Goal: Transaction & Acquisition: Purchase product/service

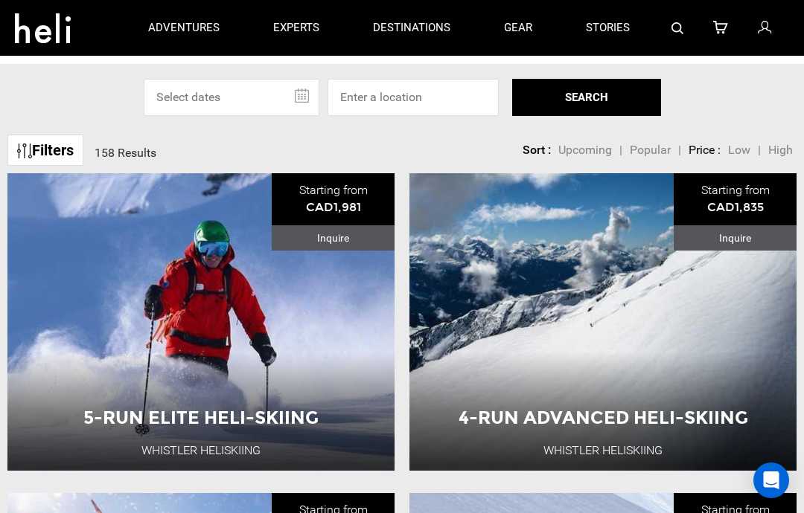
scroll to position [74, 0]
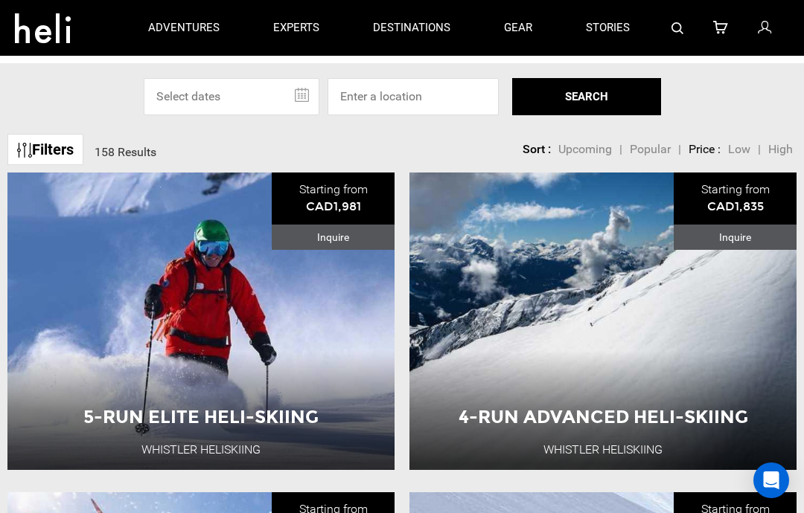
click at [617, 412] on button "View Adventure" at bounding box center [602, 412] width 149 height 37
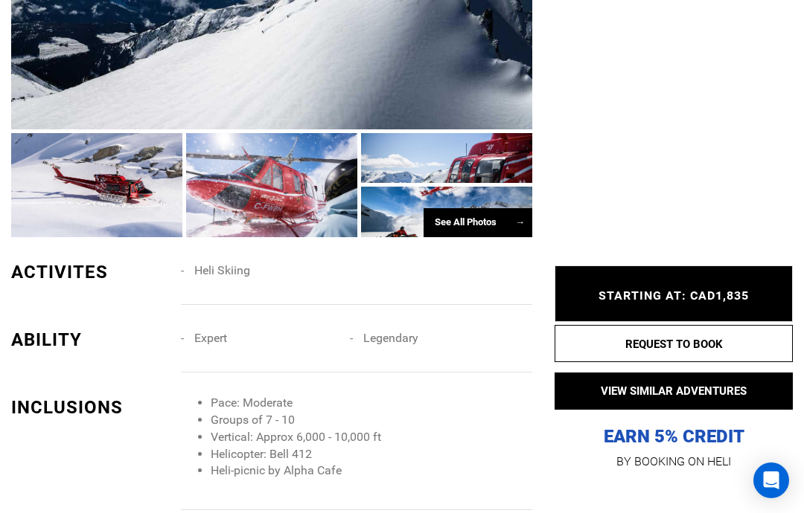
scroll to position [1007, 0]
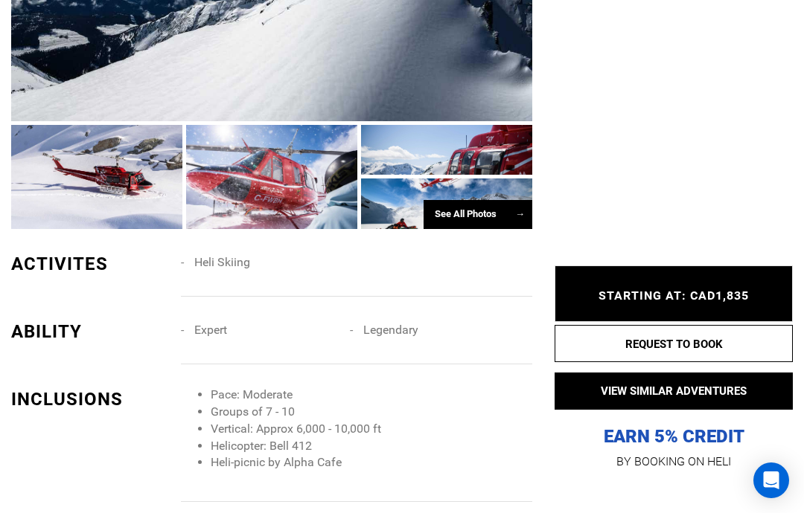
click at [499, 229] on div "See All Photos →" at bounding box center [477, 214] width 109 height 29
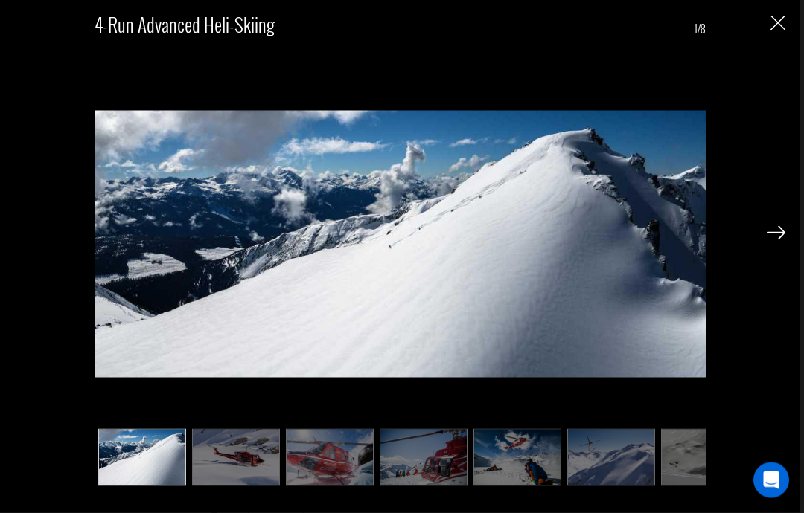
scroll to position [1301, 0]
click at [236, 487] on img at bounding box center [236, 457] width 88 height 57
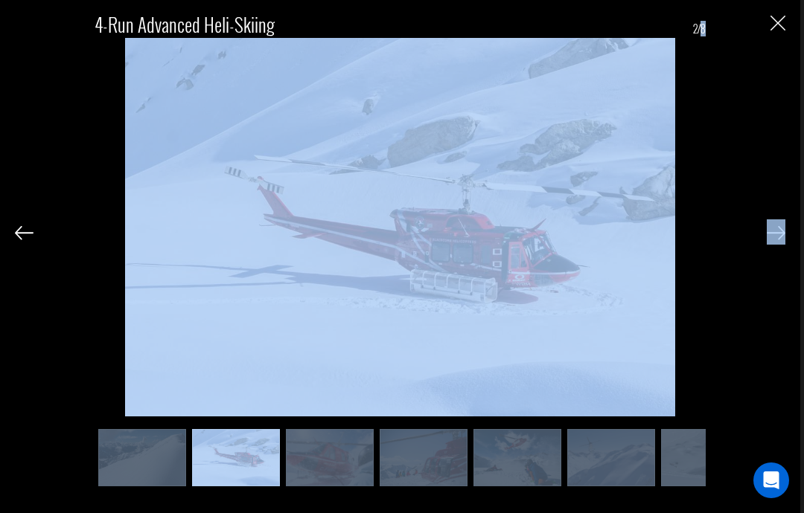
click at [803, 513] on div "4-Run Advanced Heli-Skiing 2/8" at bounding box center [402, 256] width 804 height 513
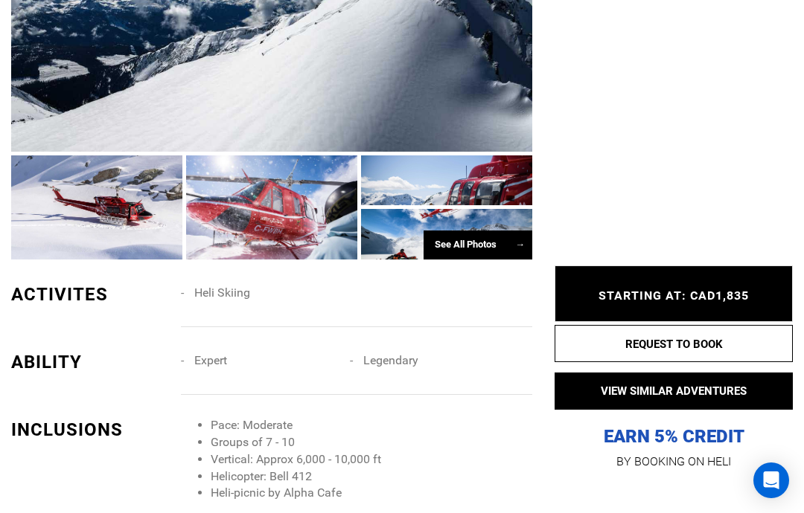
scroll to position [996, 0]
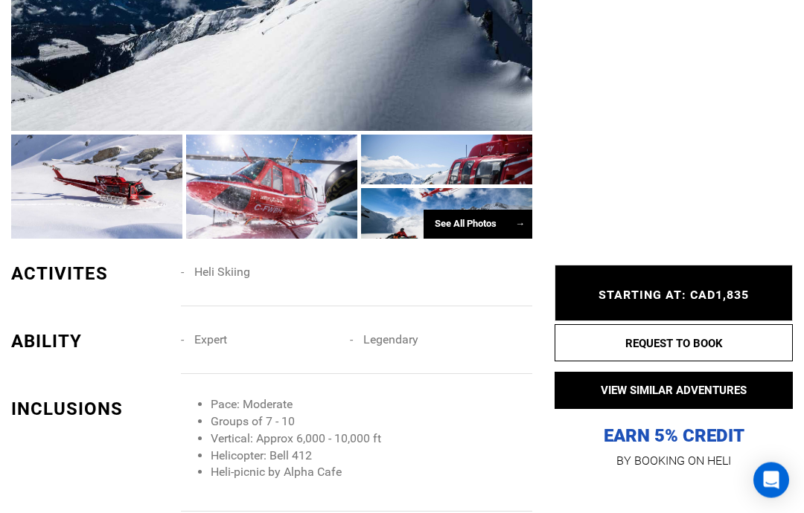
click at [516, 230] on span "→" at bounding box center [520, 224] width 10 height 11
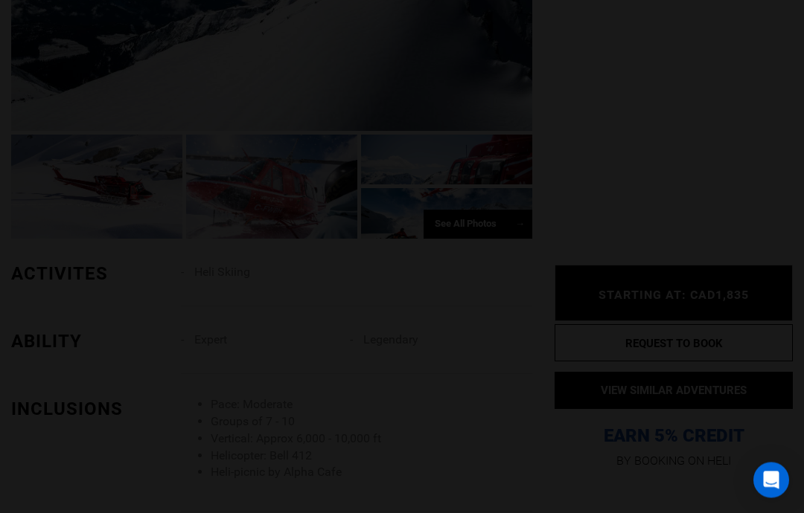
scroll to position [997, 0]
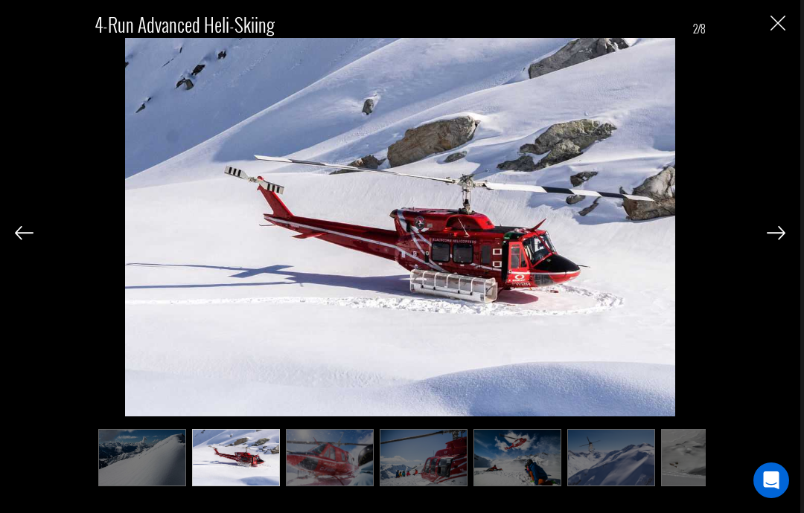
click at [777, 240] on img at bounding box center [775, 232] width 19 height 13
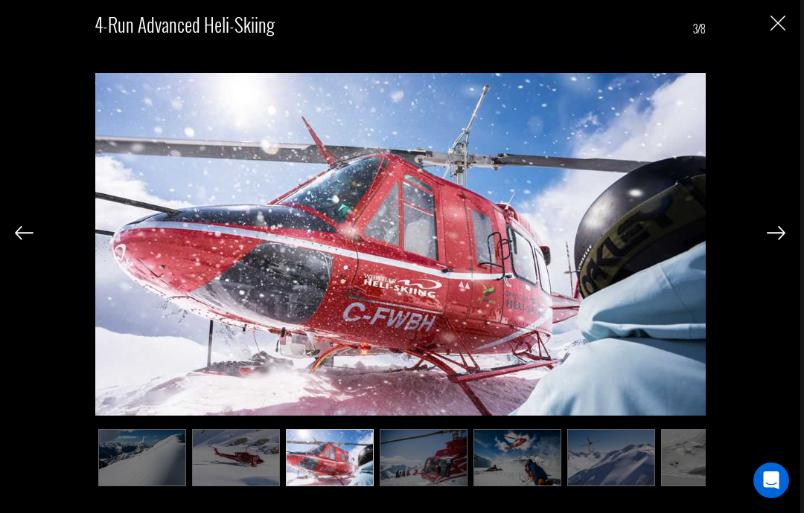
click at [775, 240] on img at bounding box center [775, 232] width 19 height 13
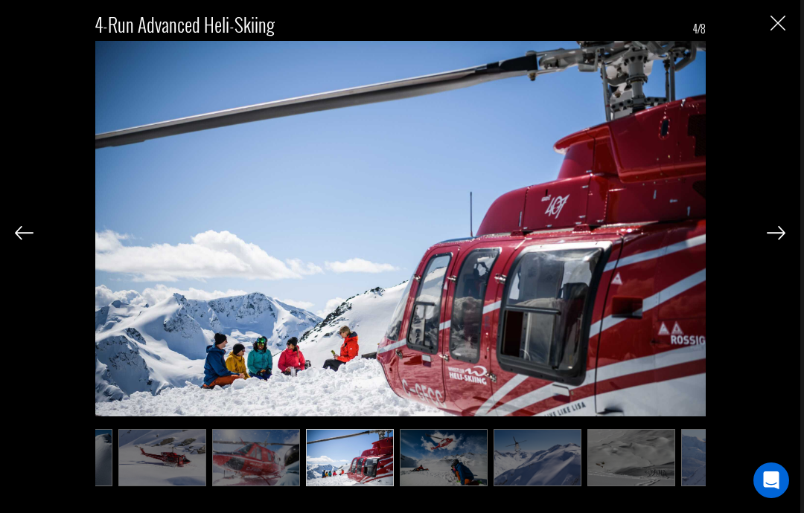
scroll to position [0, 74]
click at [774, 240] on img at bounding box center [775, 232] width 19 height 13
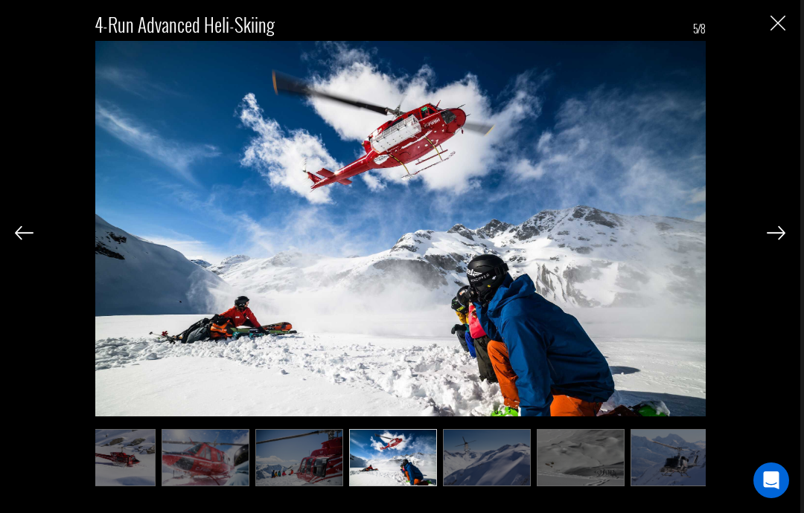
scroll to position [0, 140]
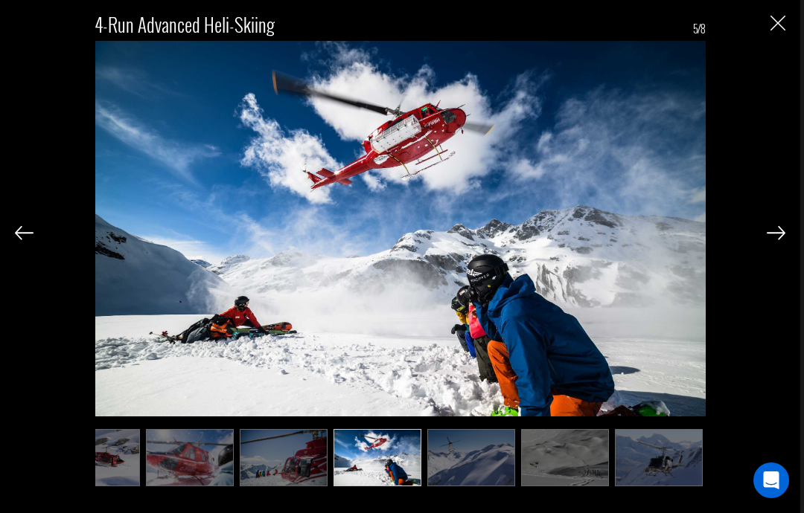
click at [770, 240] on img at bounding box center [775, 232] width 19 height 13
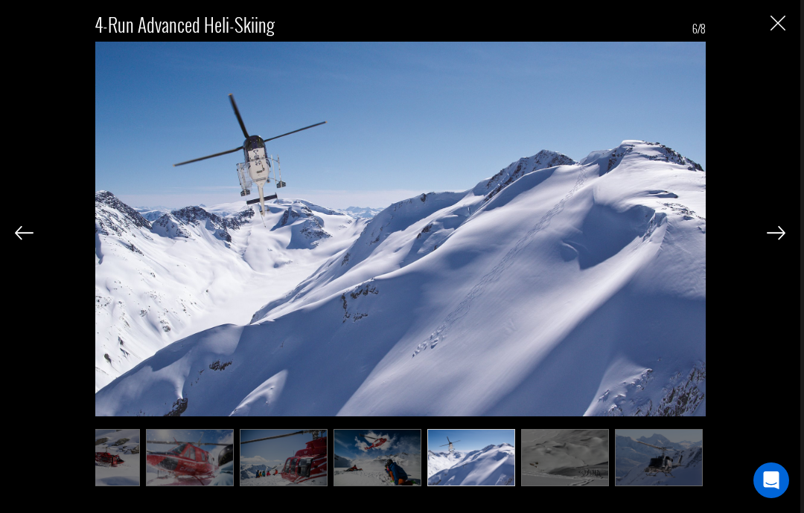
click at [766, 240] on img at bounding box center [775, 232] width 19 height 13
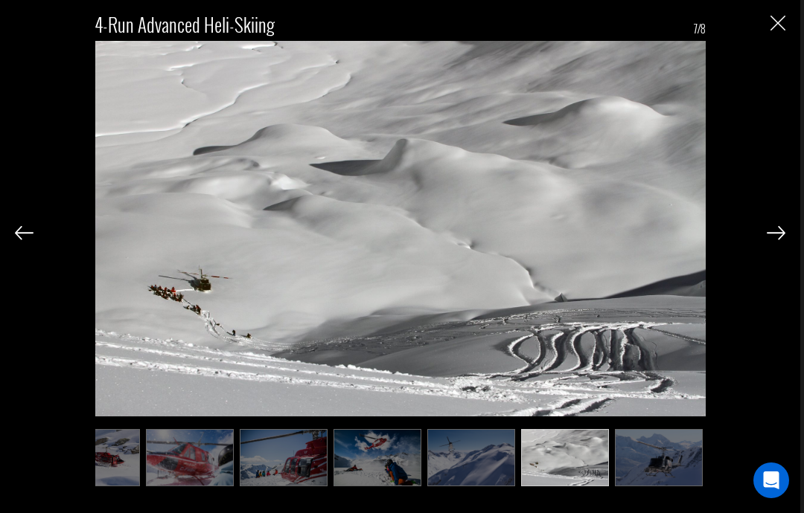
click at [782, 240] on img at bounding box center [775, 232] width 19 height 13
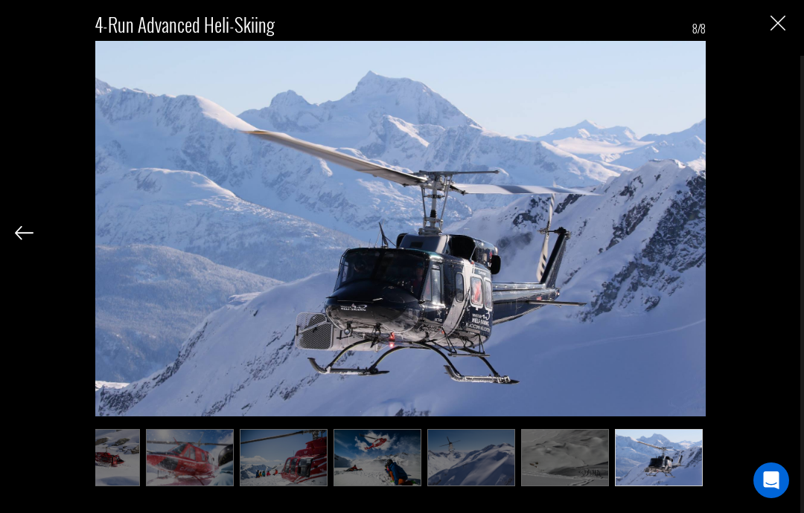
scroll to position [1060, 0]
click at [781, 25] on img "Close" at bounding box center [777, 23] width 15 height 15
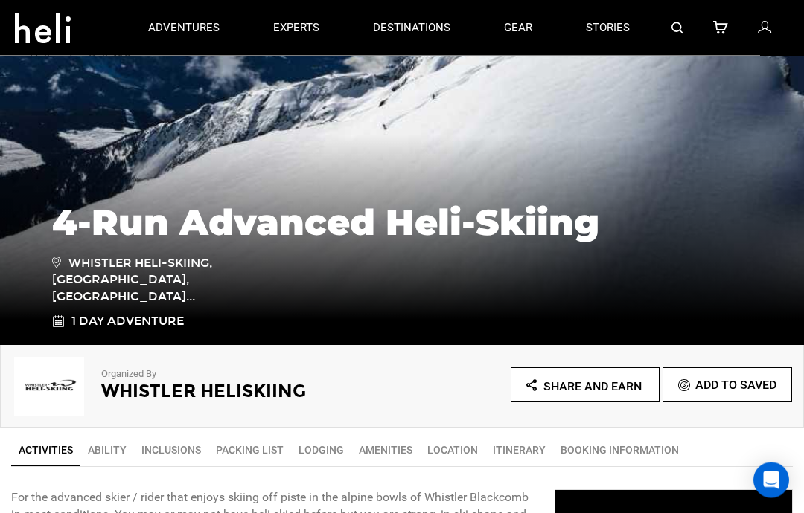
scroll to position [0, 0]
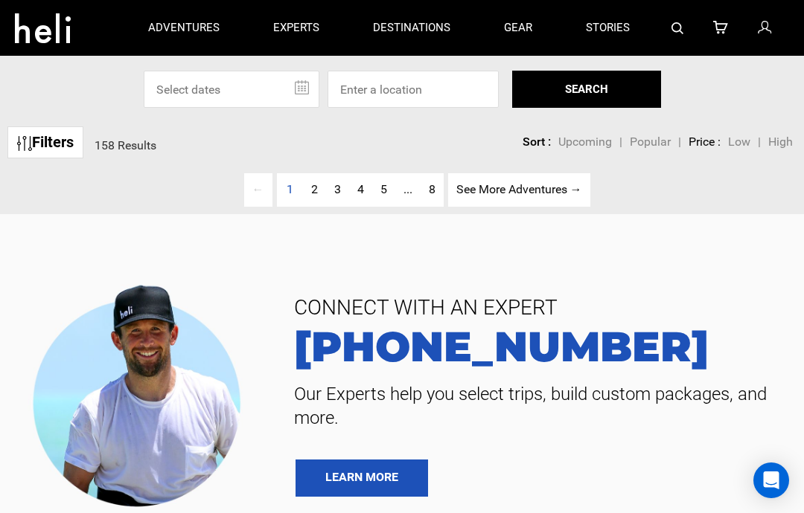
type input "Heli Skiing"
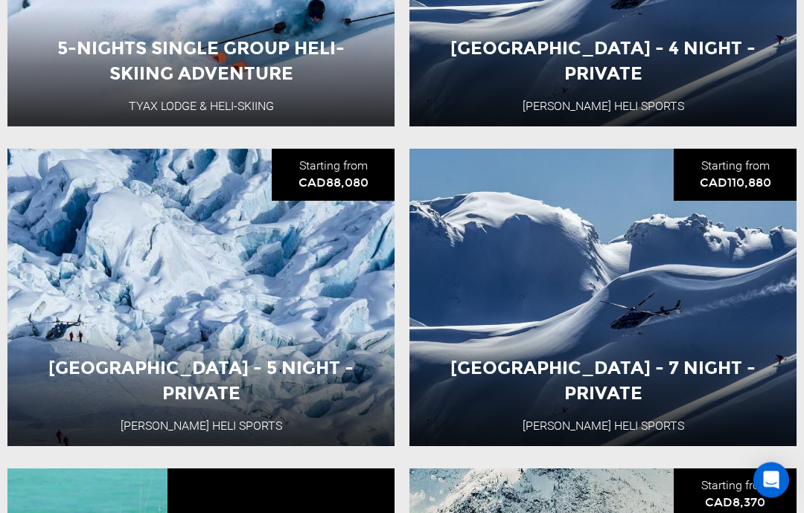
scroll to position [2018, 0]
click at [228, 409] on button "View Adventure" at bounding box center [201, 410] width 149 height 37
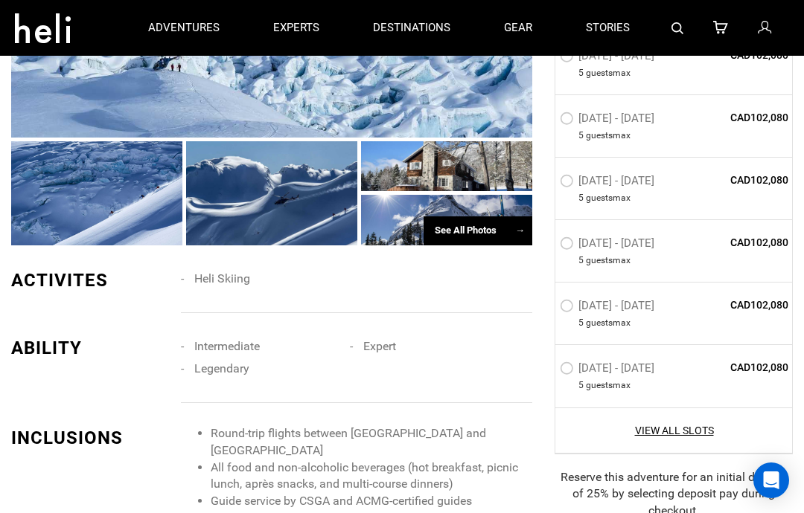
scroll to position [1146, 0]
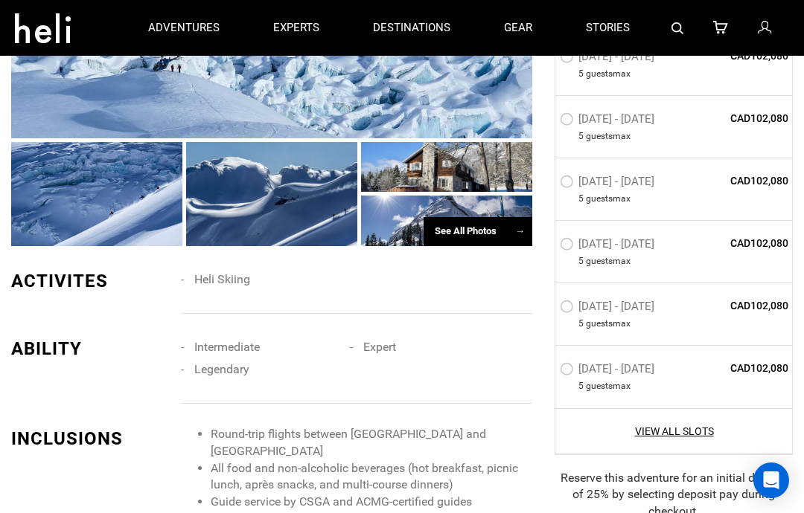
click at [519, 237] on span "→" at bounding box center [520, 230] width 10 height 11
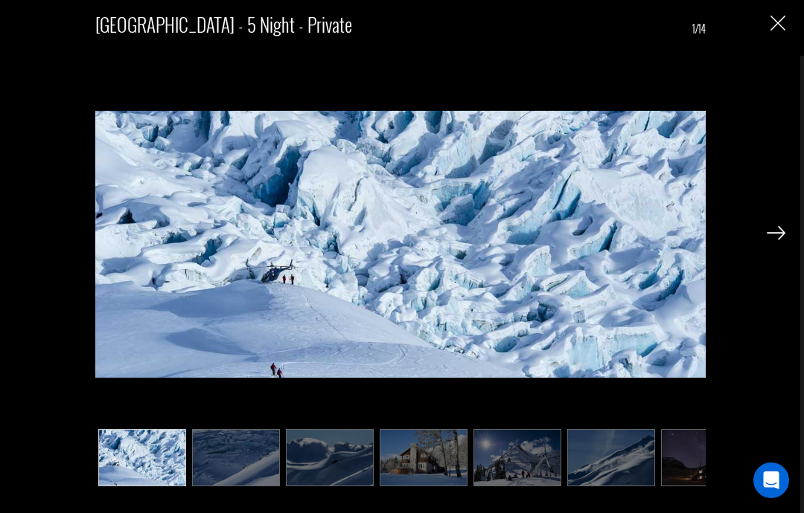
click at [773, 231] on img at bounding box center [775, 232] width 19 height 13
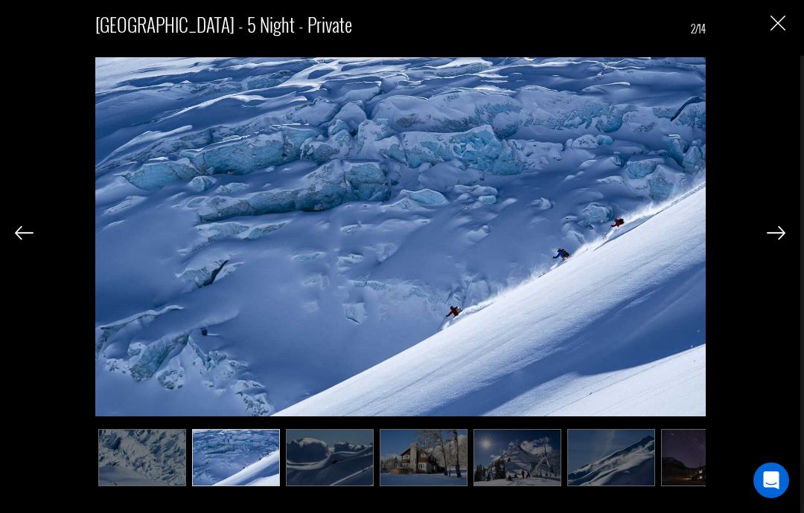
click at [766, 231] on img at bounding box center [775, 232] width 19 height 13
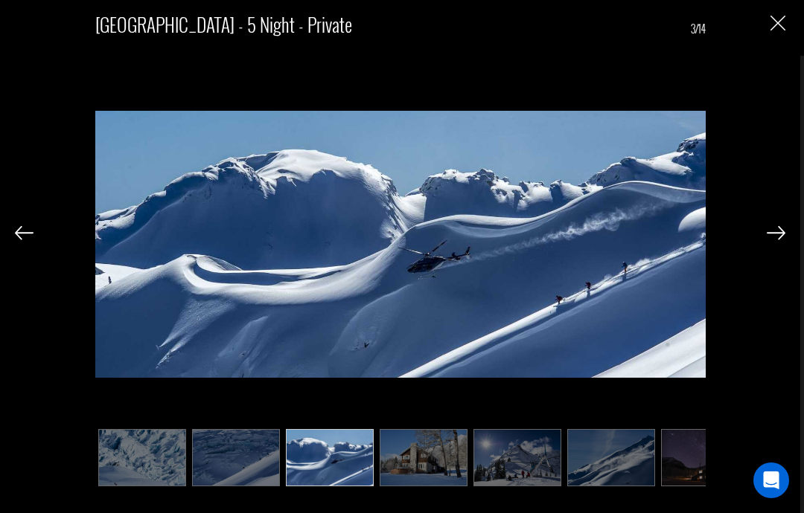
click at [766, 228] on img at bounding box center [775, 232] width 19 height 13
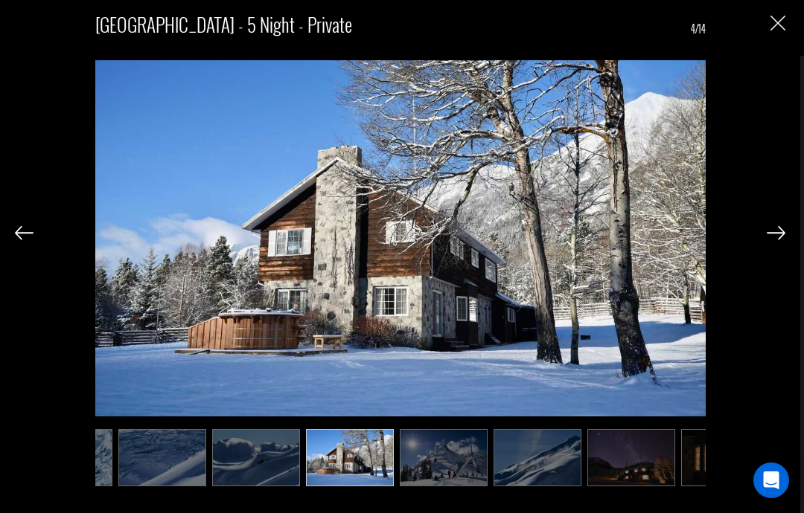
scroll to position [0, 74]
click at [784, 231] on img at bounding box center [775, 232] width 19 height 13
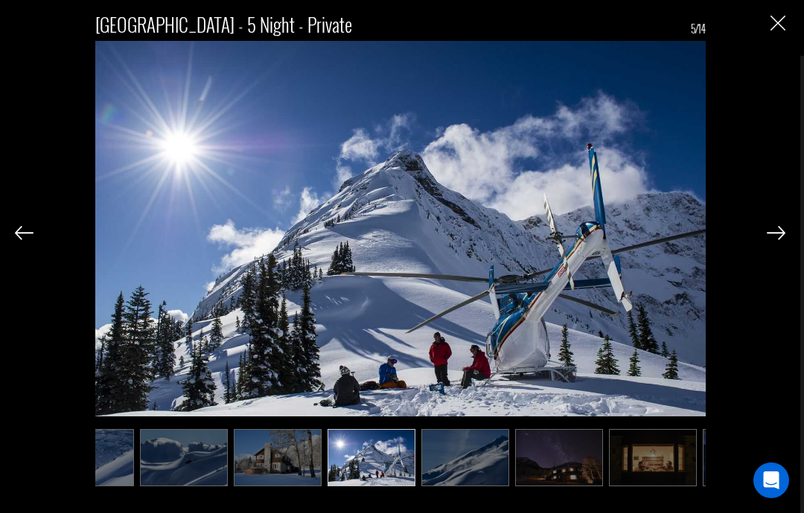
scroll to position [0, 149]
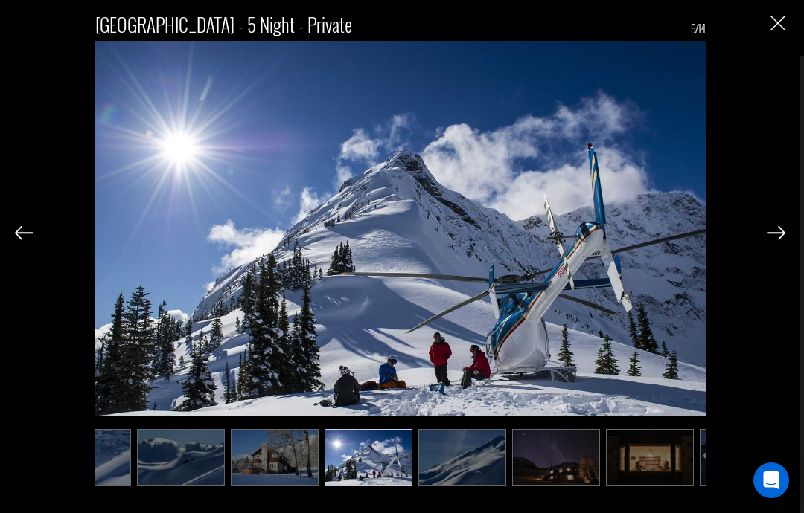
click at [781, 233] on img at bounding box center [775, 232] width 19 height 13
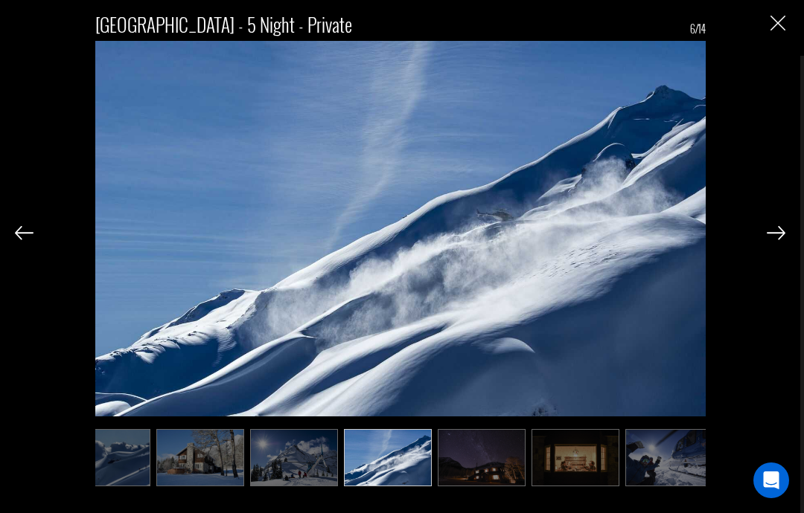
click at [770, 233] on img at bounding box center [775, 232] width 19 height 13
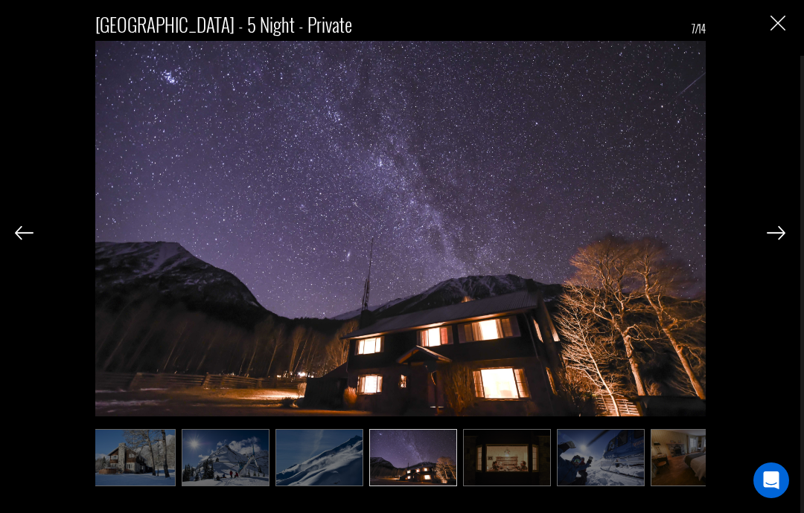
scroll to position [0, 298]
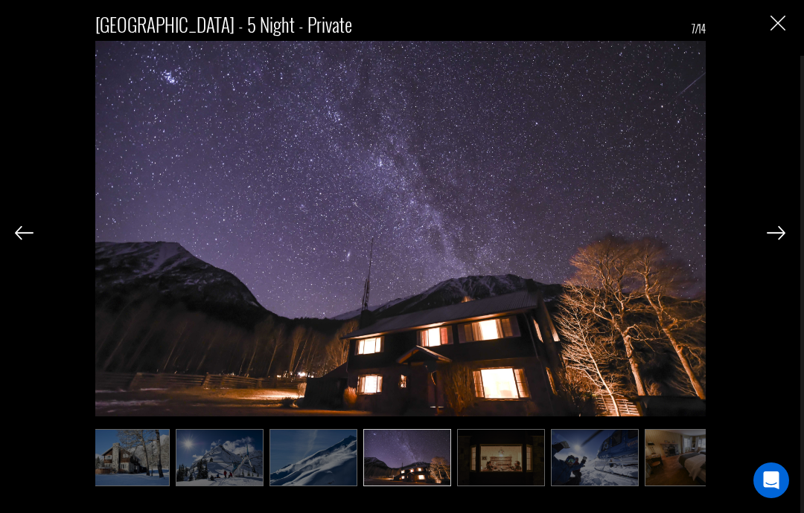
click at [778, 226] on img at bounding box center [775, 232] width 19 height 13
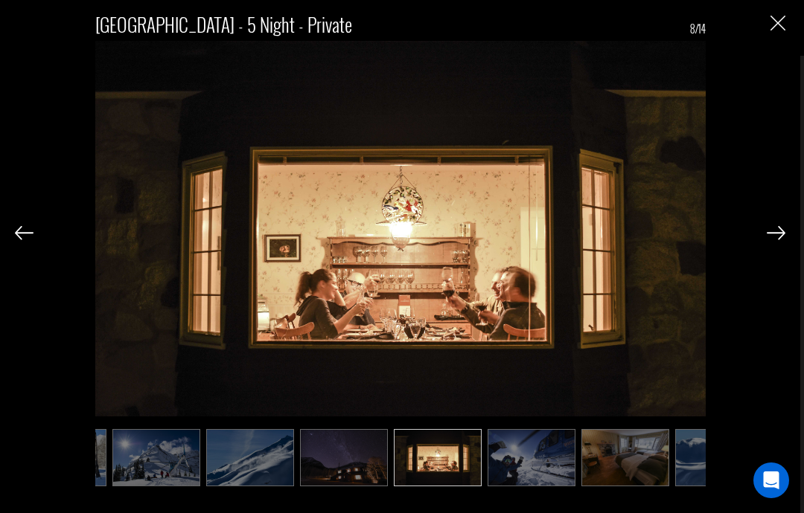
scroll to position [0, 372]
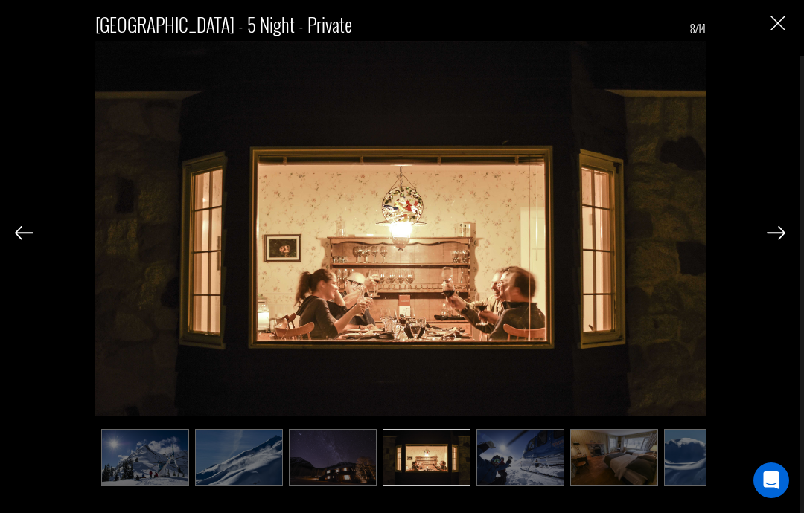
click at [779, 232] on img at bounding box center [775, 232] width 19 height 13
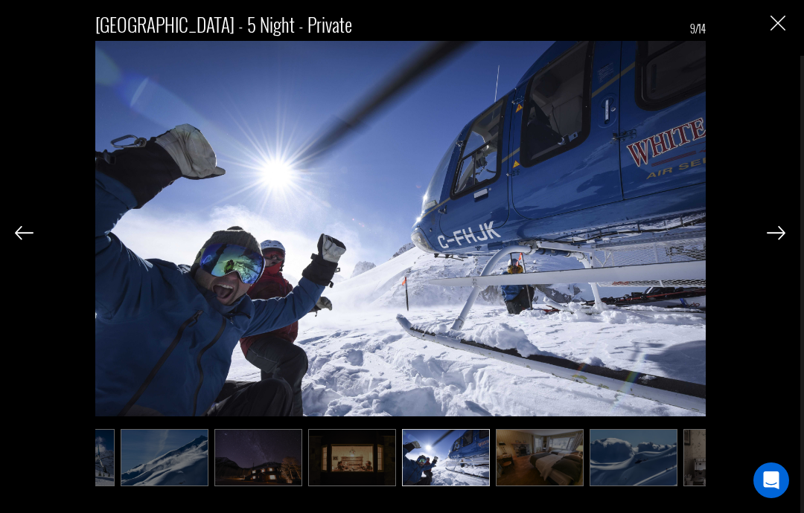
click at [780, 233] on img at bounding box center [775, 232] width 19 height 13
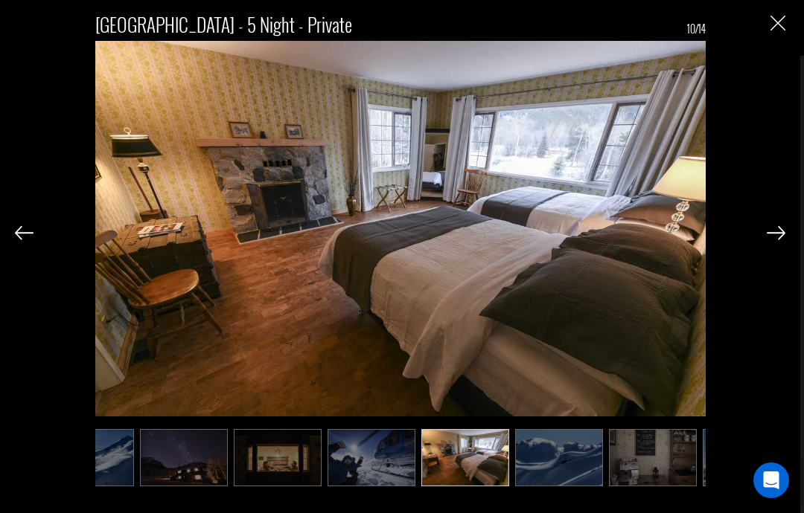
scroll to position [0, 521]
click at [781, 237] on img at bounding box center [775, 232] width 19 height 13
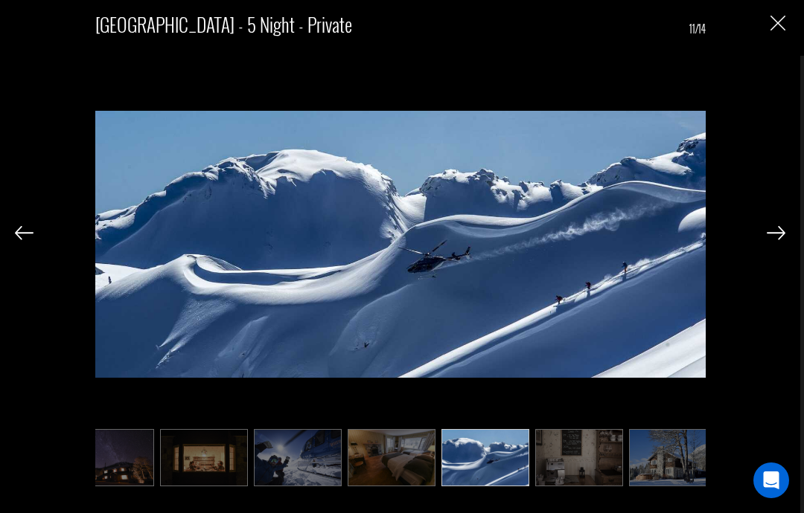
scroll to position [0, 595]
click at [771, 231] on img at bounding box center [775, 232] width 19 height 13
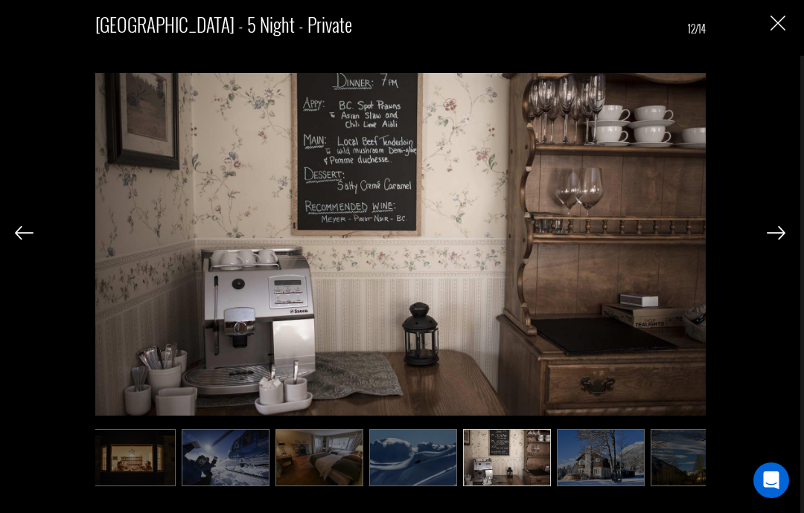
scroll to position [0, 670]
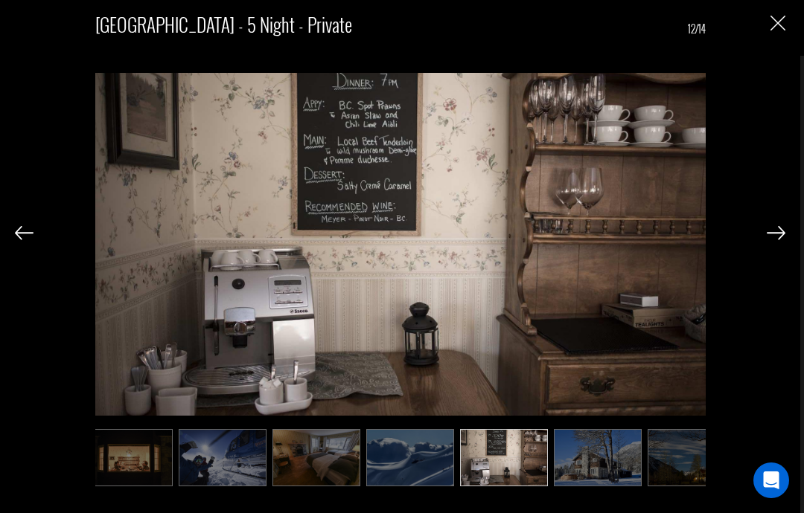
click at [779, 223] on div at bounding box center [775, 232] width 19 height 25
click at [769, 226] on img at bounding box center [775, 232] width 19 height 13
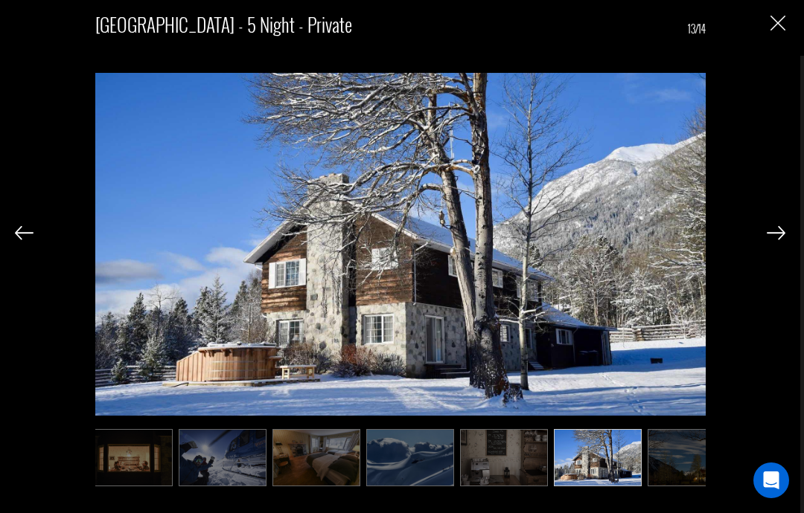
scroll to position [0, 702]
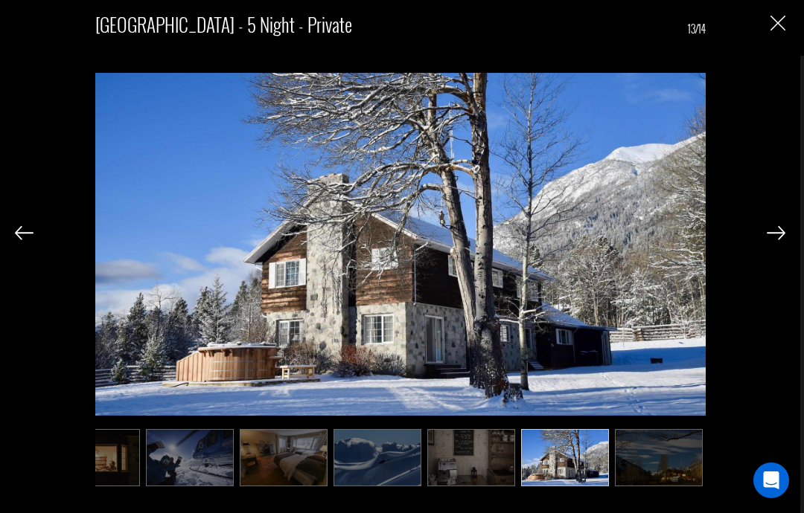
click at [775, 237] on img at bounding box center [775, 232] width 19 height 13
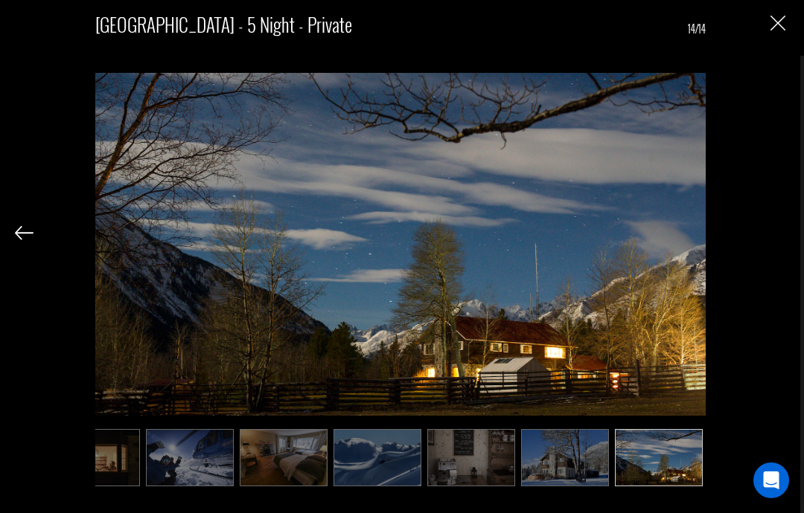
click at [777, 22] on img "Close" at bounding box center [777, 23] width 15 height 15
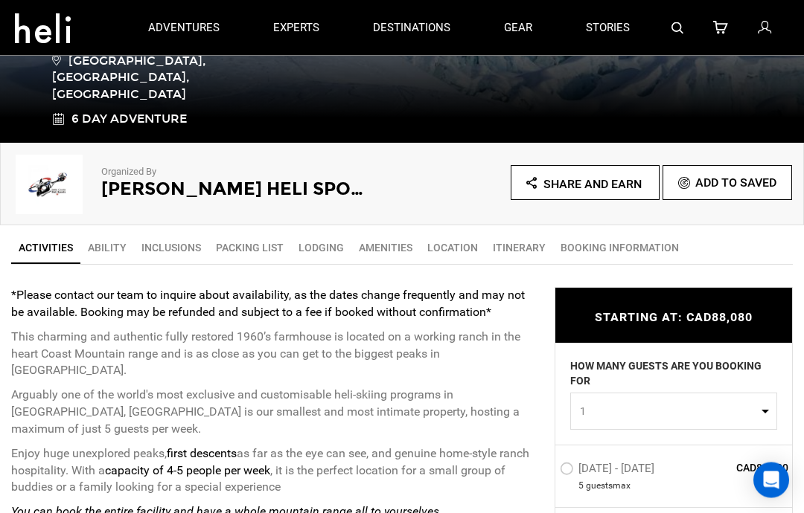
scroll to position [362, 0]
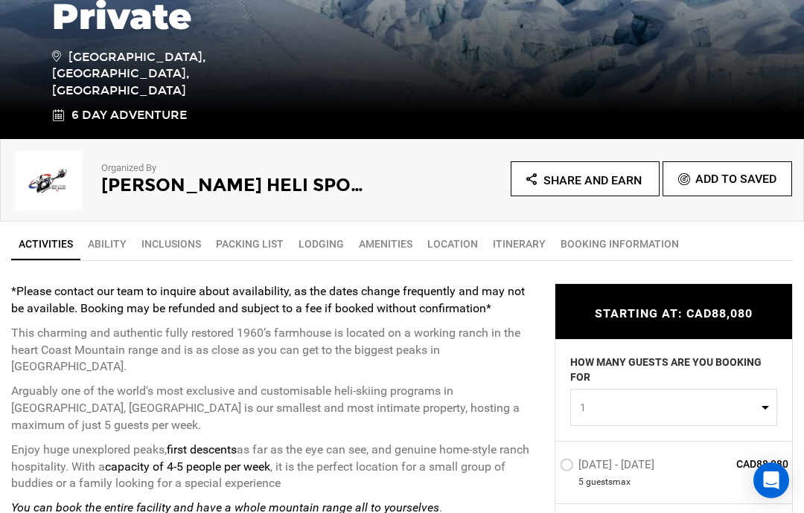
click at [509, 252] on link "Itinerary" at bounding box center [519, 244] width 68 height 30
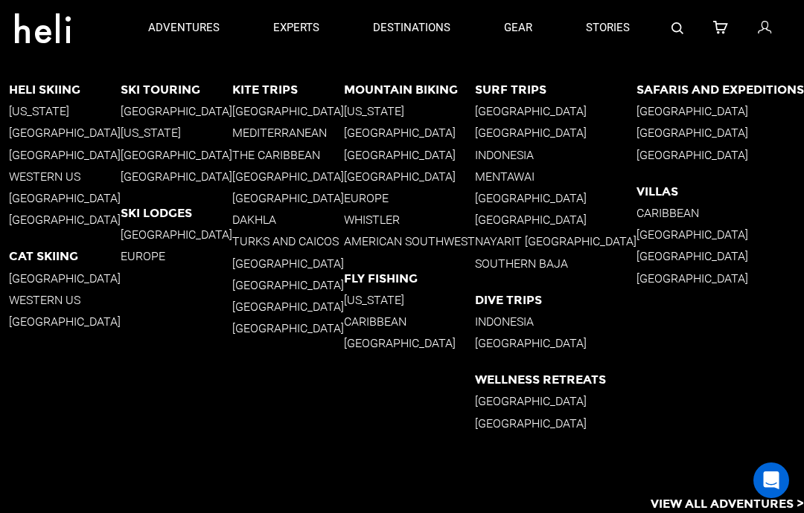
scroll to position [3730, 0]
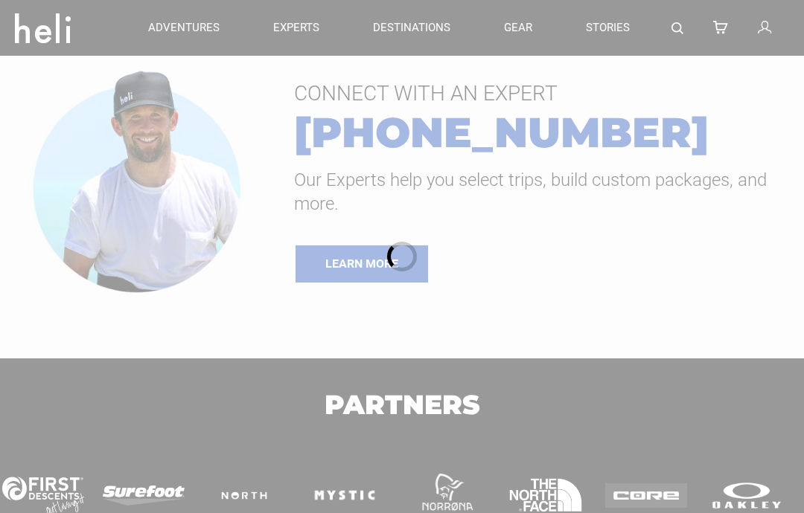
type input "Cat Skiing"
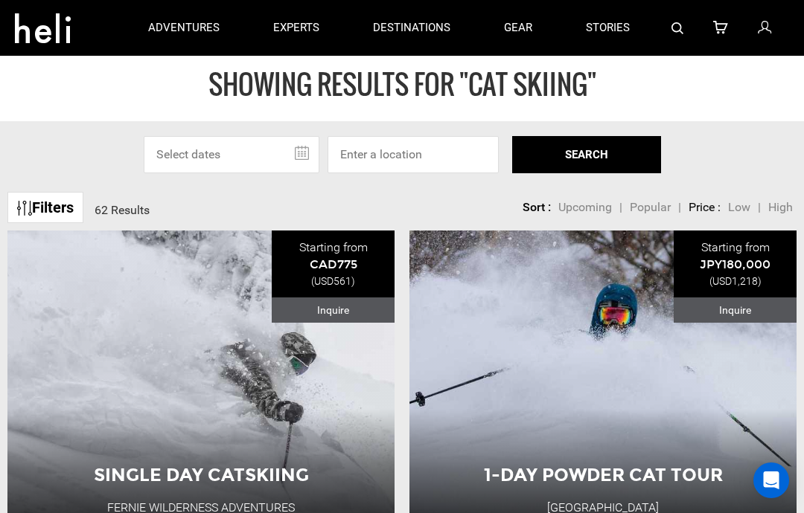
scroll to position [13, 0]
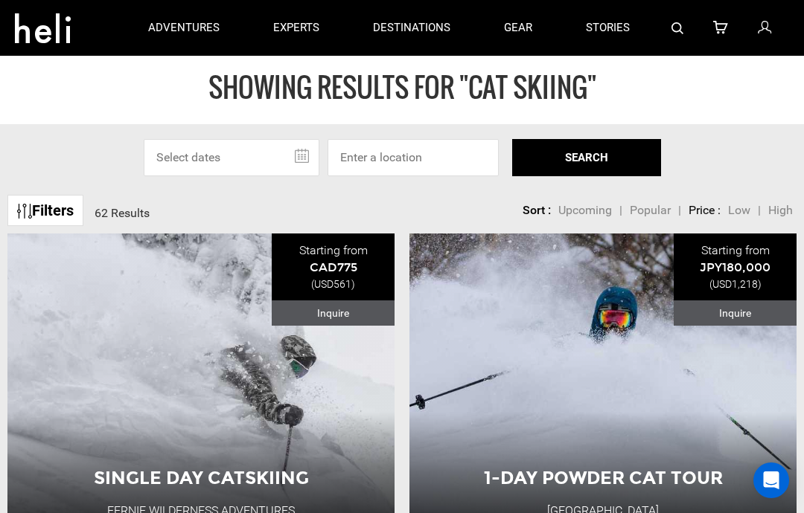
click at [220, 487] on button "View Adventure" at bounding box center [201, 482] width 149 height 37
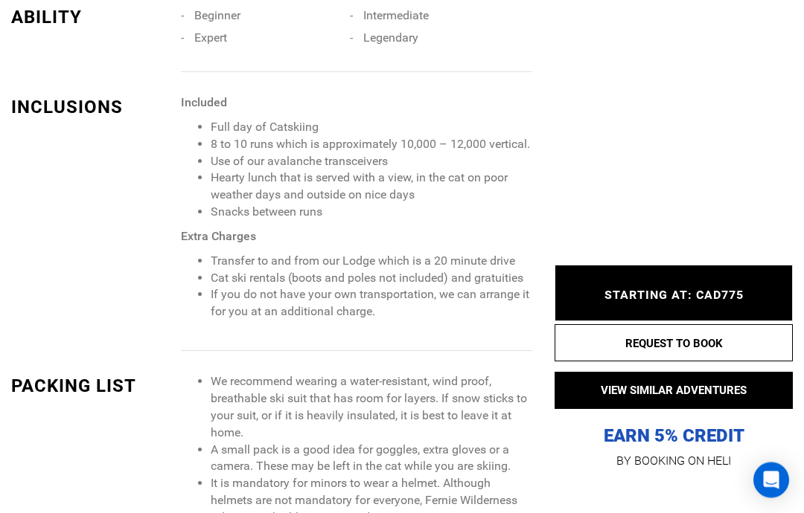
scroll to position [1322, 0]
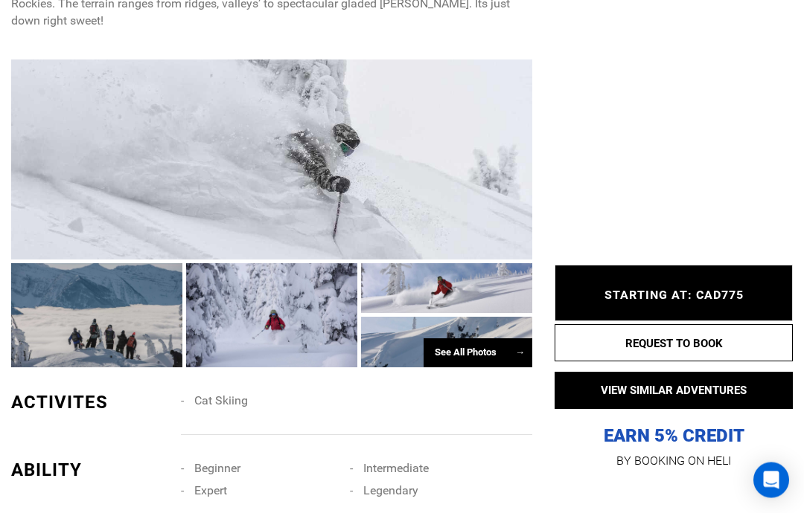
click at [516, 368] on div "See All Photos →" at bounding box center [477, 353] width 109 height 29
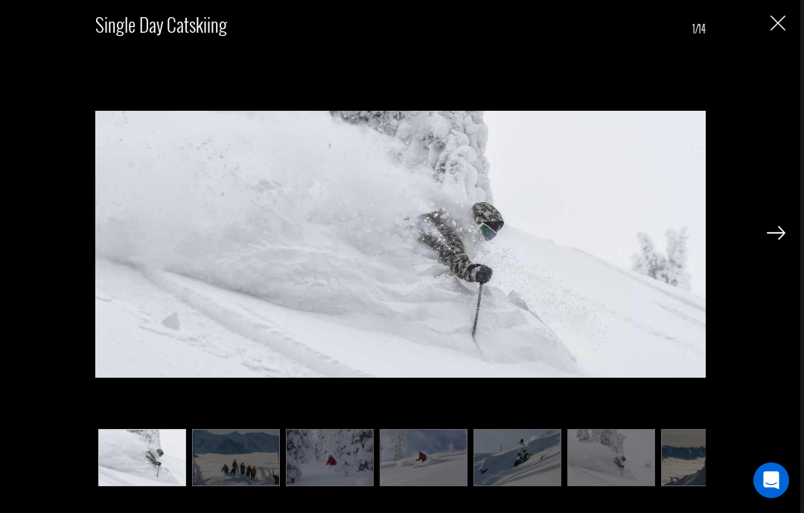
scroll to position [1540, 0]
click at [775, 240] on img at bounding box center [775, 232] width 19 height 13
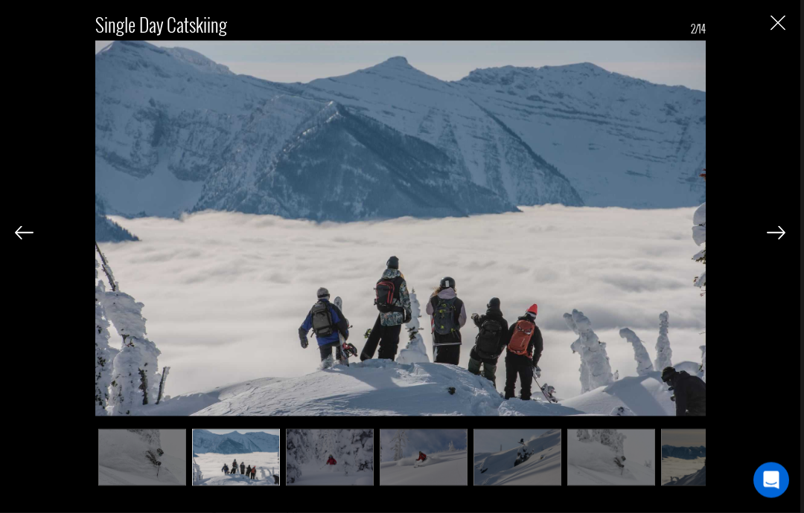
scroll to position [1541, 0]
click at [766, 240] on img at bounding box center [775, 232] width 19 height 13
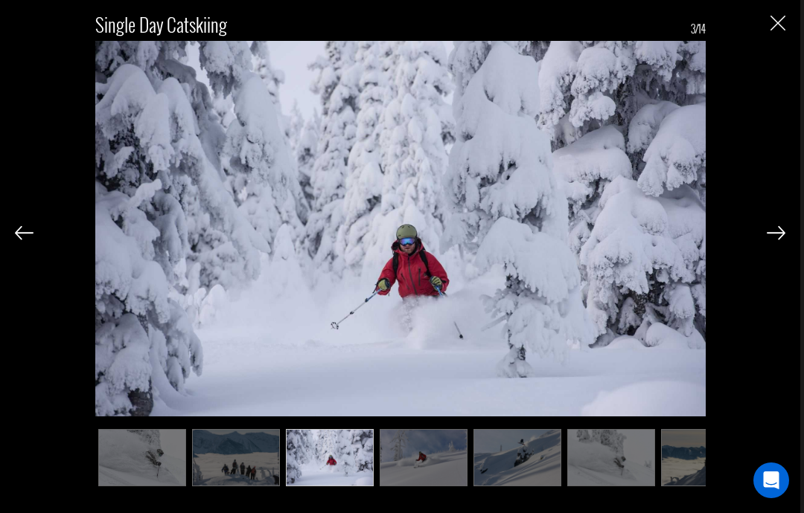
click at [769, 240] on img at bounding box center [775, 232] width 19 height 13
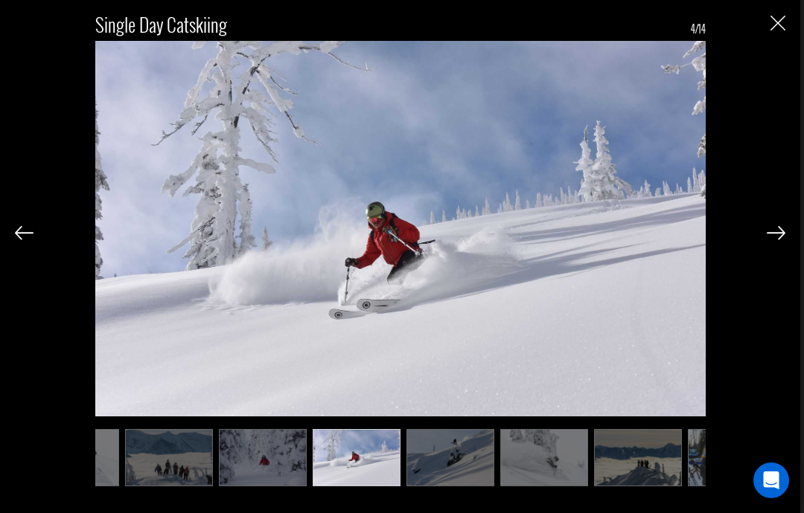
scroll to position [0, 74]
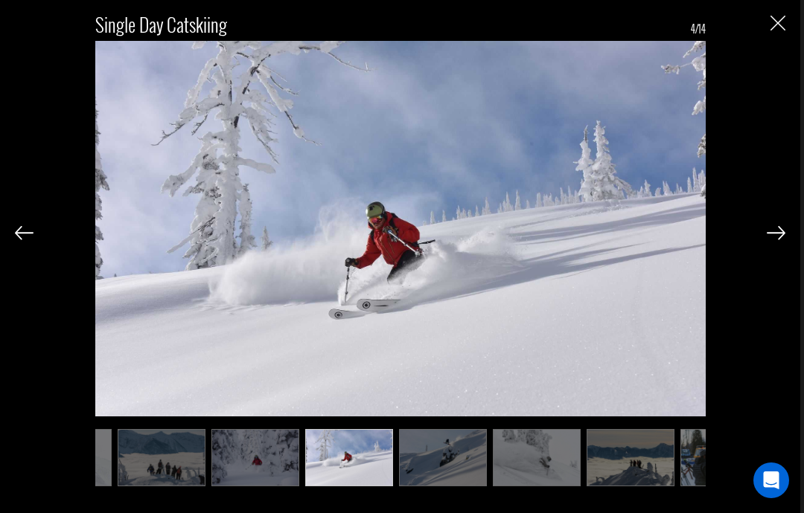
click at [768, 240] on img at bounding box center [775, 232] width 19 height 13
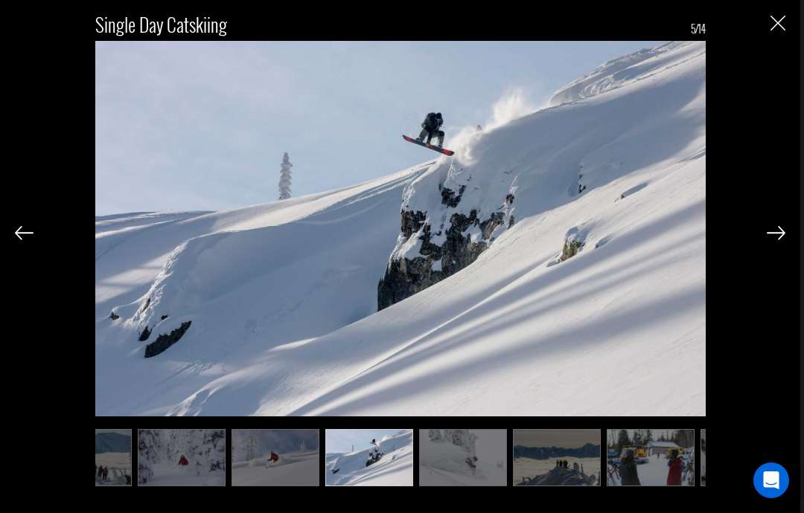
scroll to position [0, 149]
click at [769, 240] on img at bounding box center [775, 232] width 19 height 13
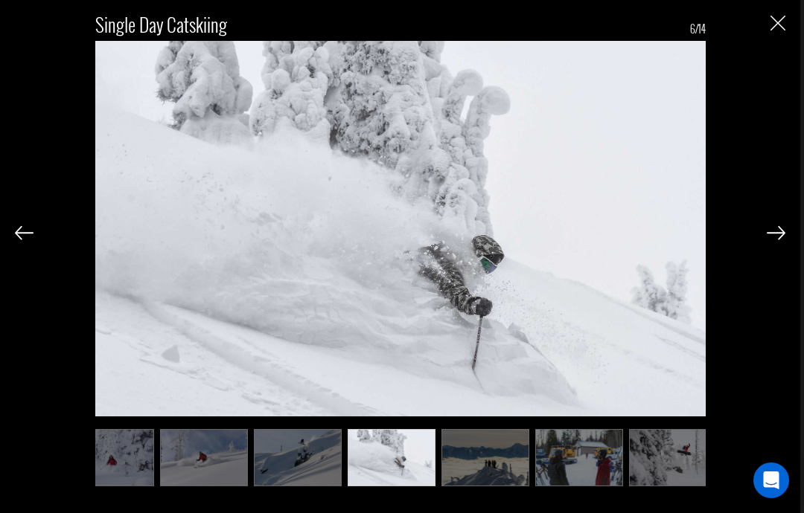
scroll to position [0, 223]
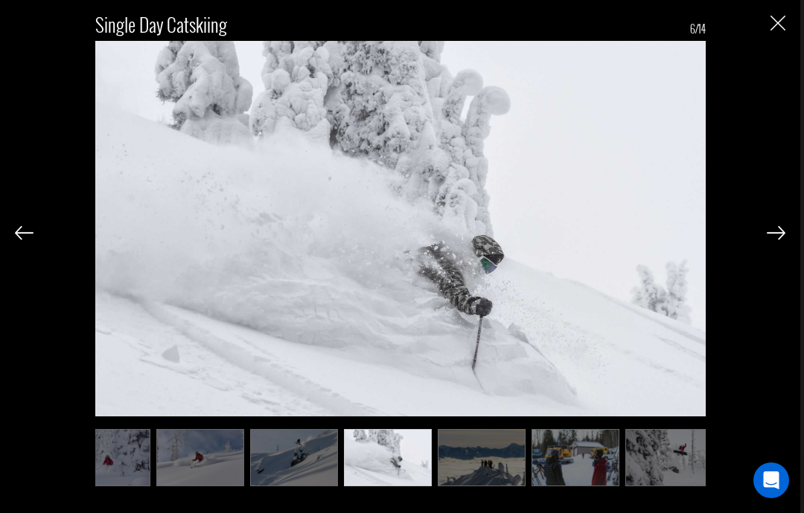
click at [772, 240] on img at bounding box center [775, 232] width 19 height 13
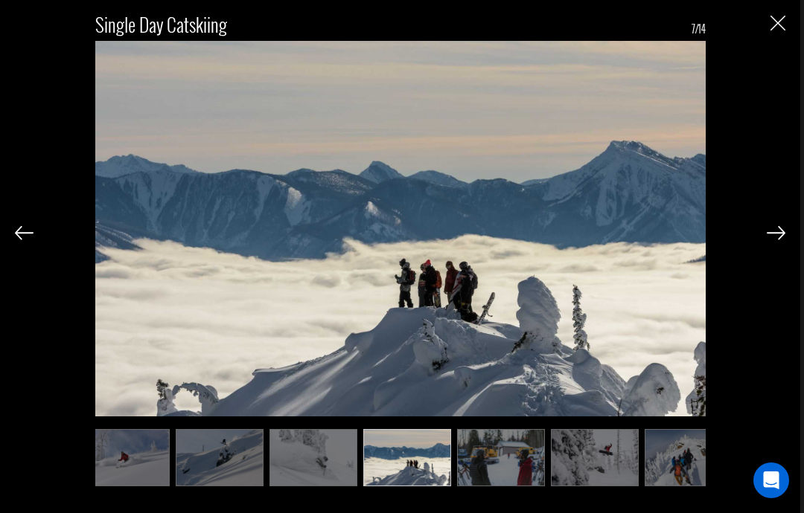
click at [776, 240] on img at bounding box center [775, 232] width 19 height 13
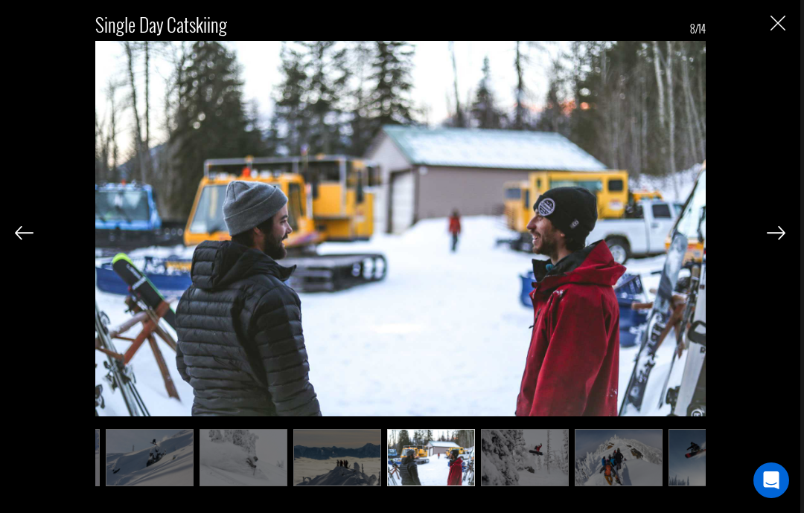
scroll to position [0, 372]
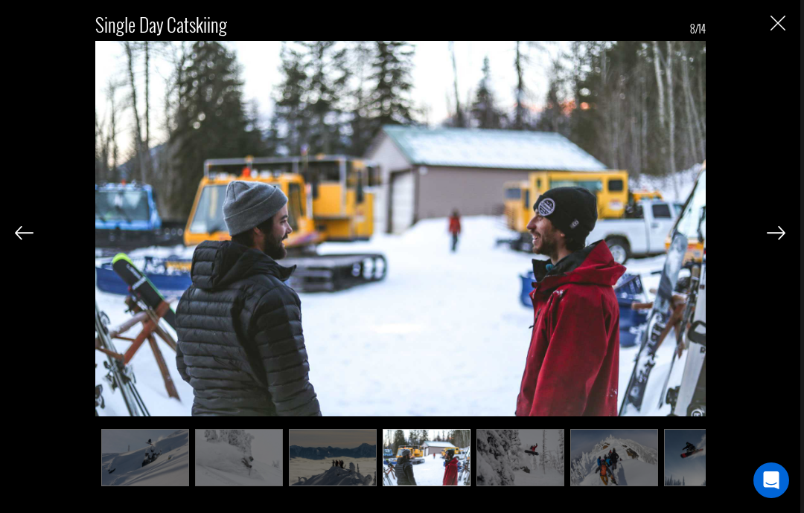
click at [767, 240] on img at bounding box center [775, 232] width 19 height 13
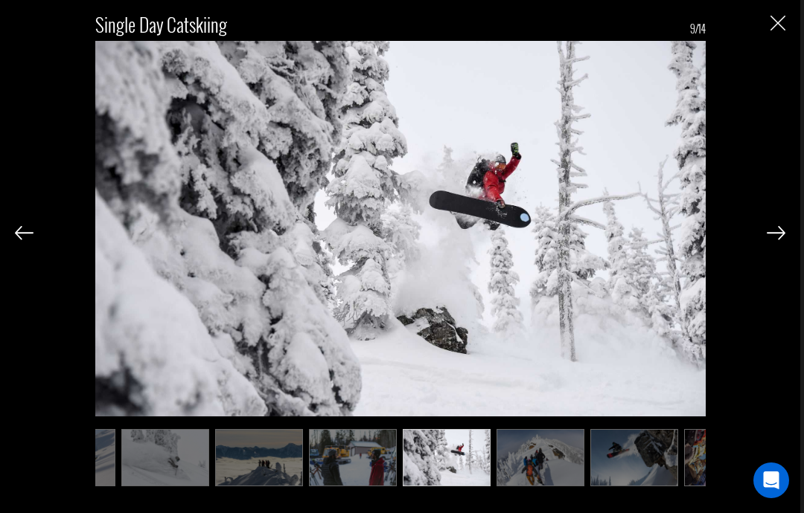
scroll to position [0, 446]
click at [773, 240] on img at bounding box center [775, 232] width 19 height 13
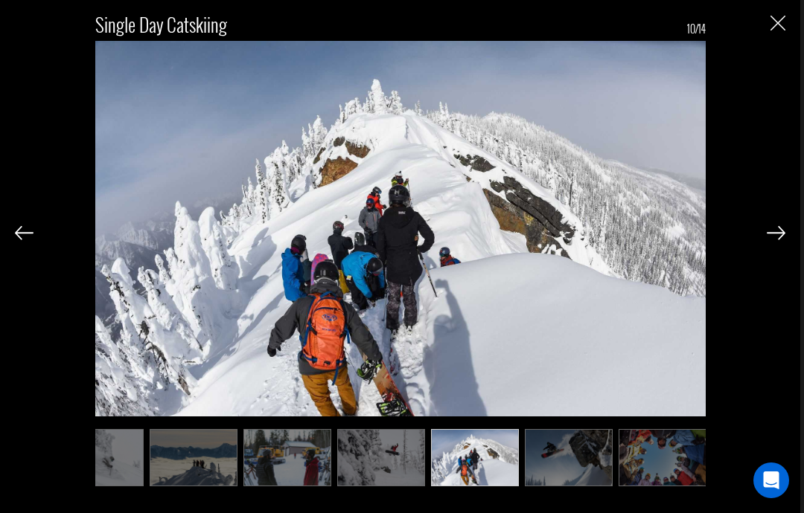
scroll to position [0, 521]
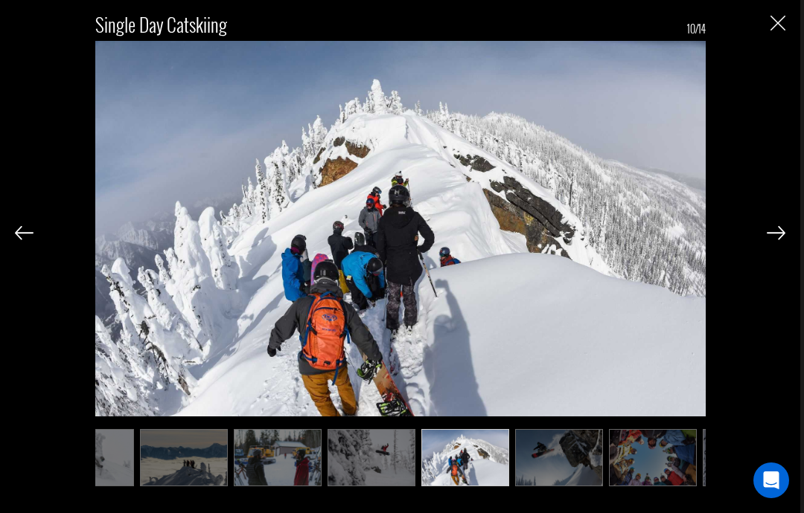
click at [767, 240] on img at bounding box center [775, 232] width 19 height 13
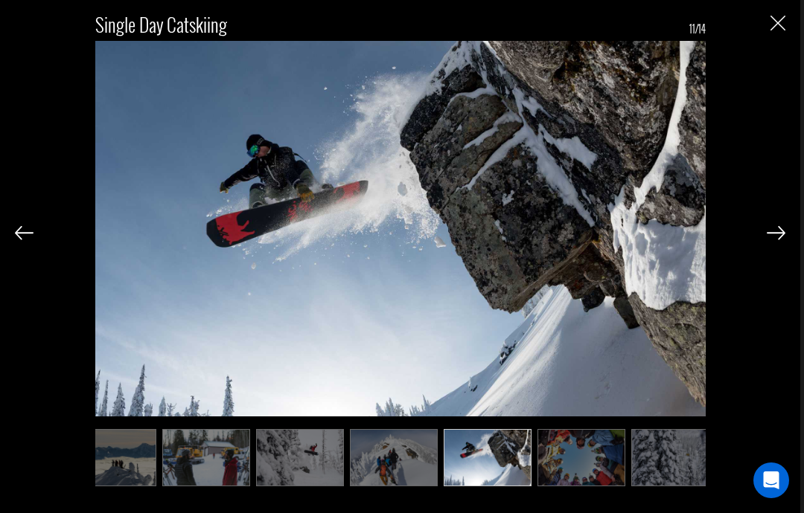
scroll to position [0, 595]
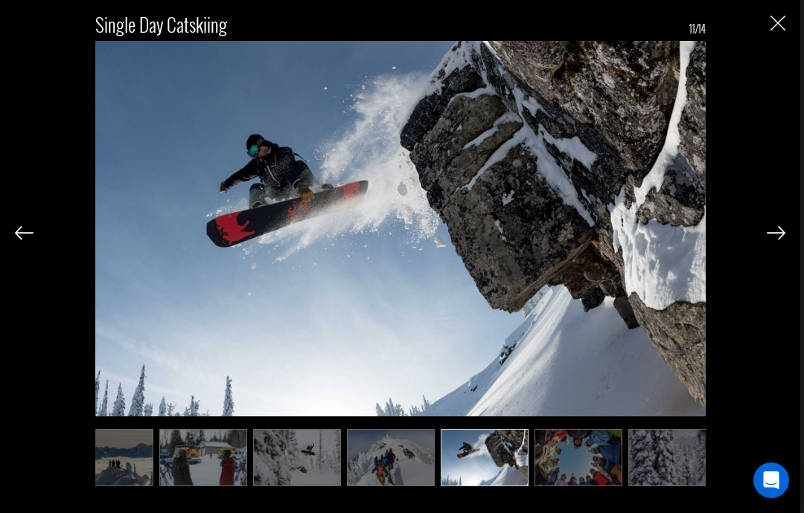
click at [770, 240] on img at bounding box center [775, 232] width 19 height 13
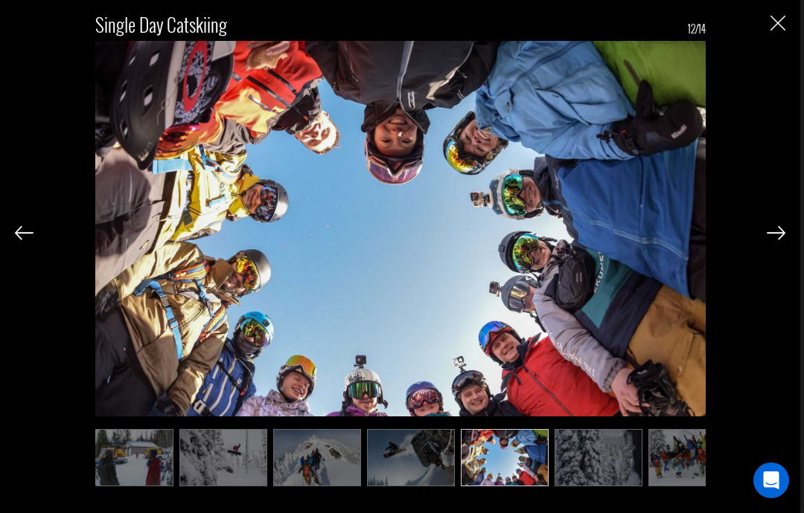
scroll to position [0, 670]
click at [772, 240] on img at bounding box center [775, 232] width 19 height 13
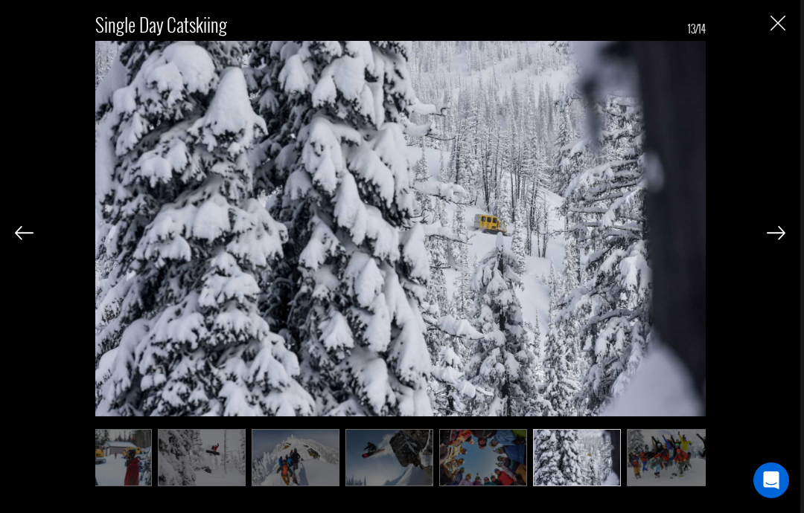
scroll to position [0, 702]
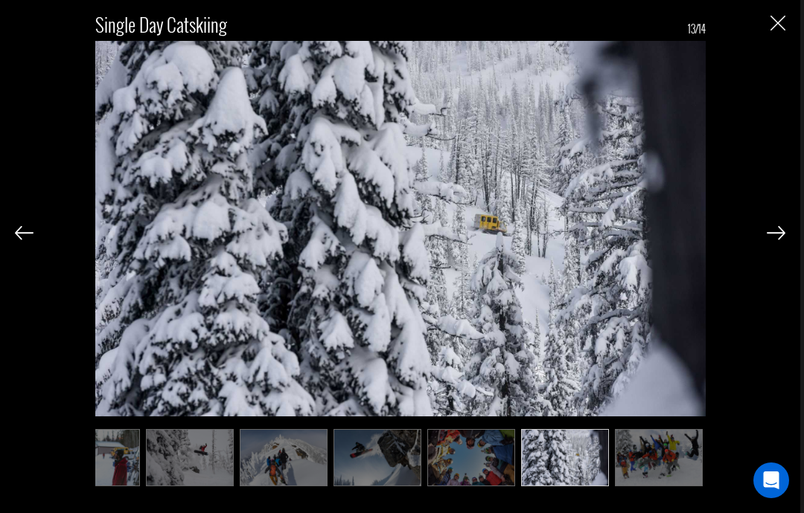
click at [769, 240] on img at bounding box center [775, 232] width 19 height 13
